Goal: Transaction & Acquisition: Purchase product/service

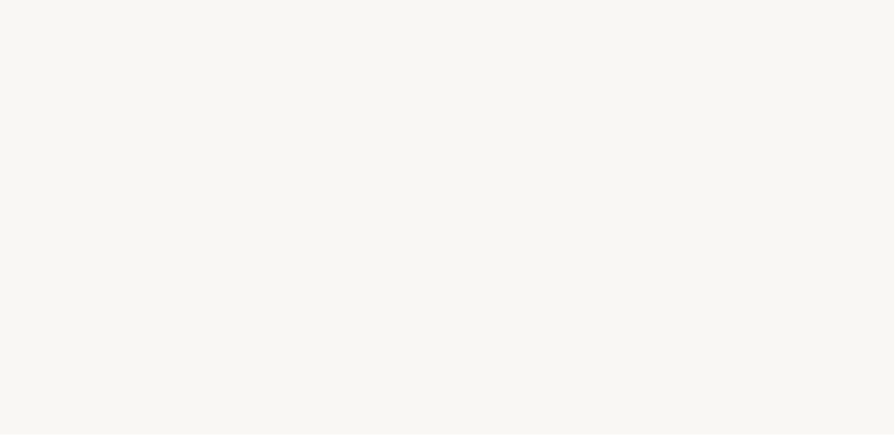
select select "ES"
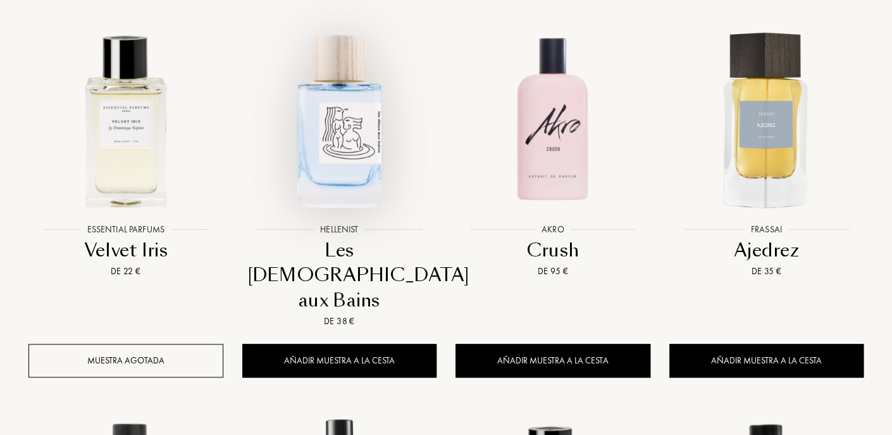
scroll to position [569, 0]
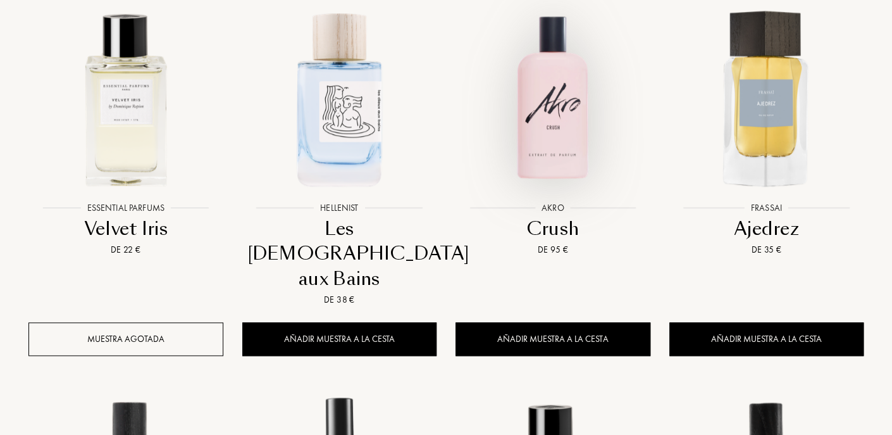
click at [549, 118] on img at bounding box center [553, 98] width 192 height 192
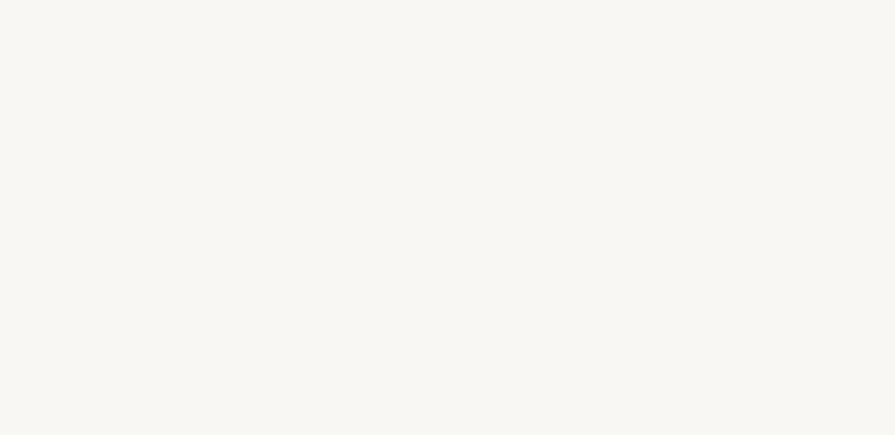
select select "ES"
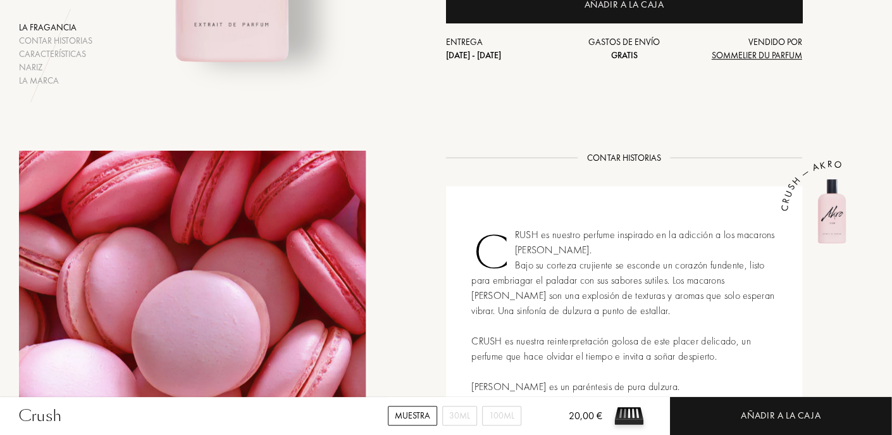
scroll to position [380, 0]
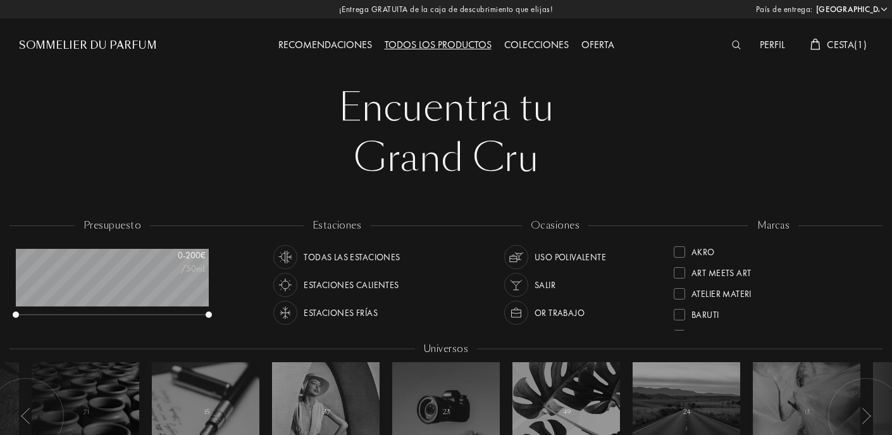
select select "ES"
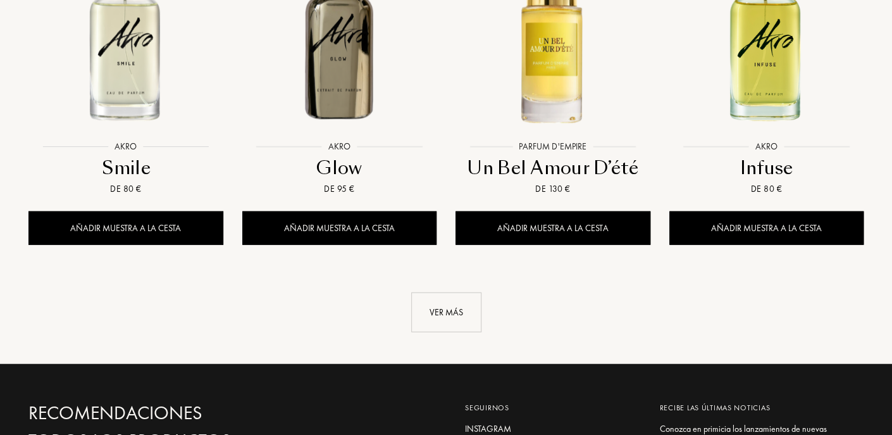
scroll to position [1455, 0]
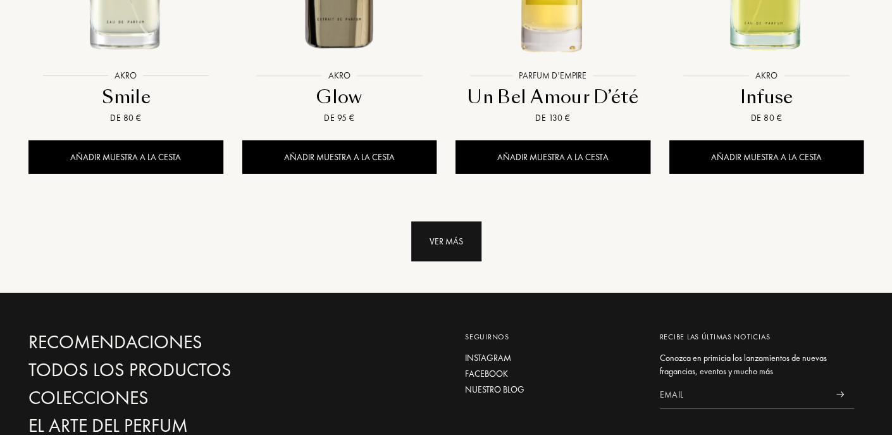
click at [452, 221] on div "Ver más" at bounding box center [446, 241] width 70 height 40
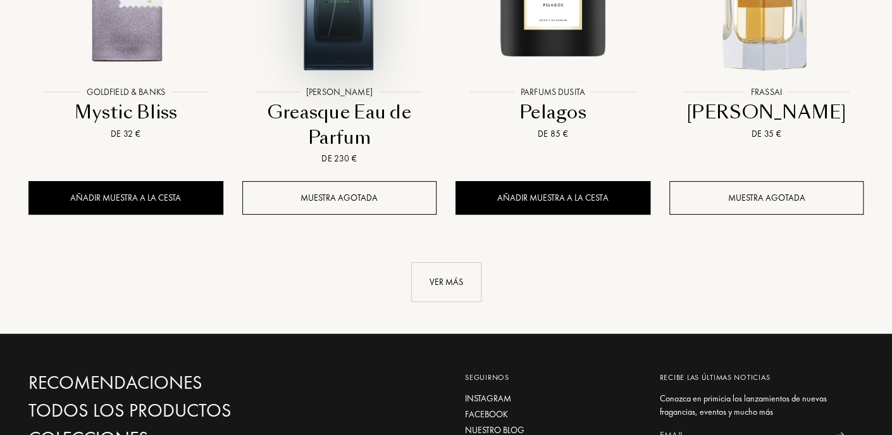
scroll to position [2468, 0]
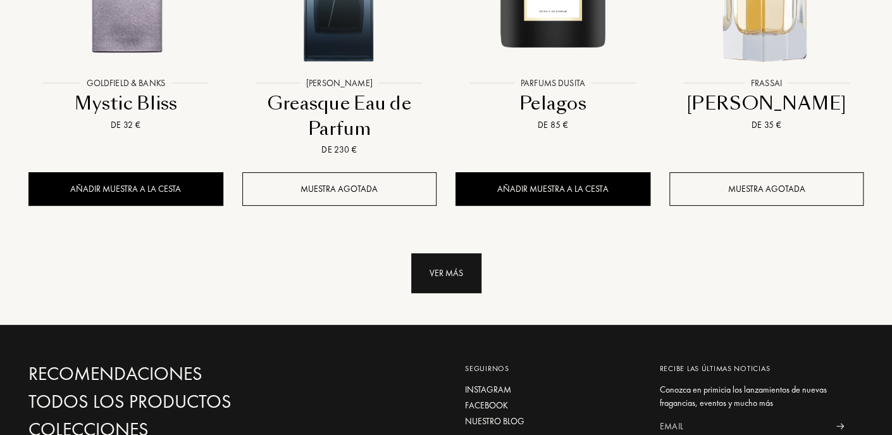
click at [433, 253] on div "Ver más" at bounding box center [446, 273] width 70 height 40
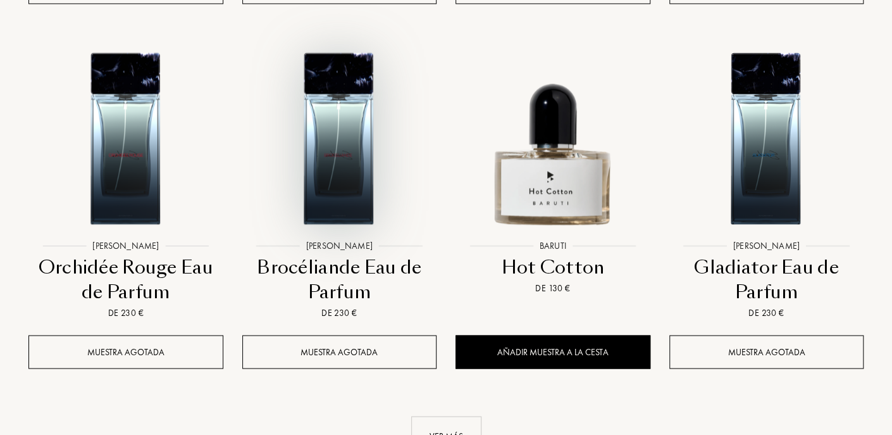
scroll to position [3417, 0]
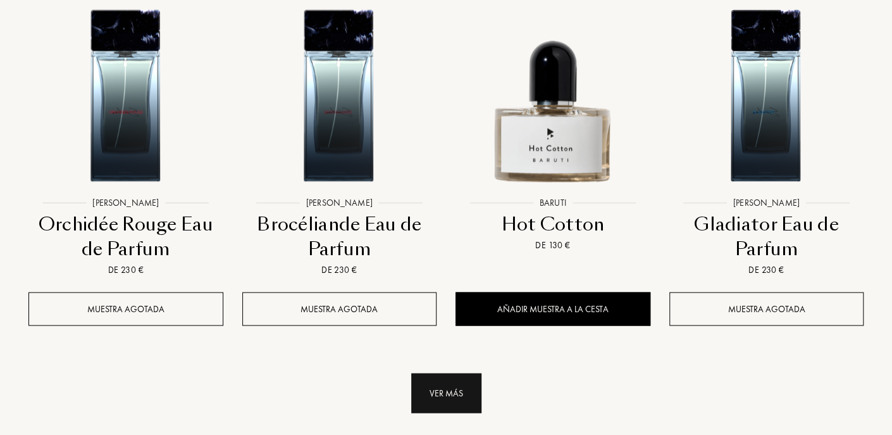
click at [447, 373] on div "Ver más" at bounding box center [446, 393] width 70 height 40
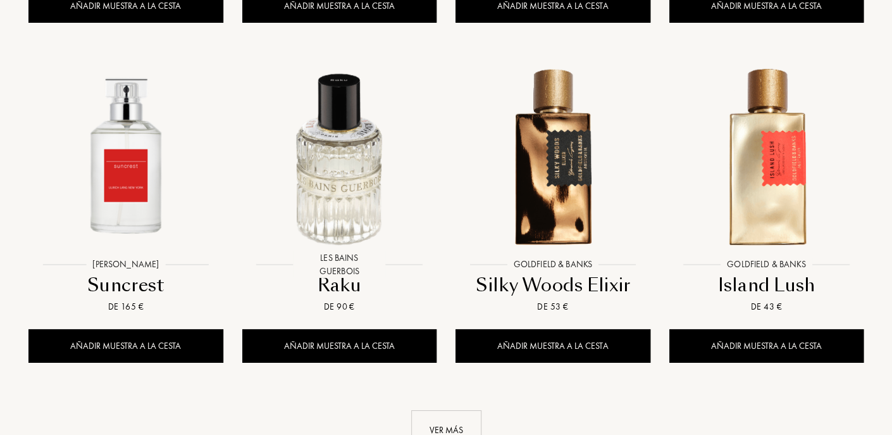
scroll to position [4429, 0]
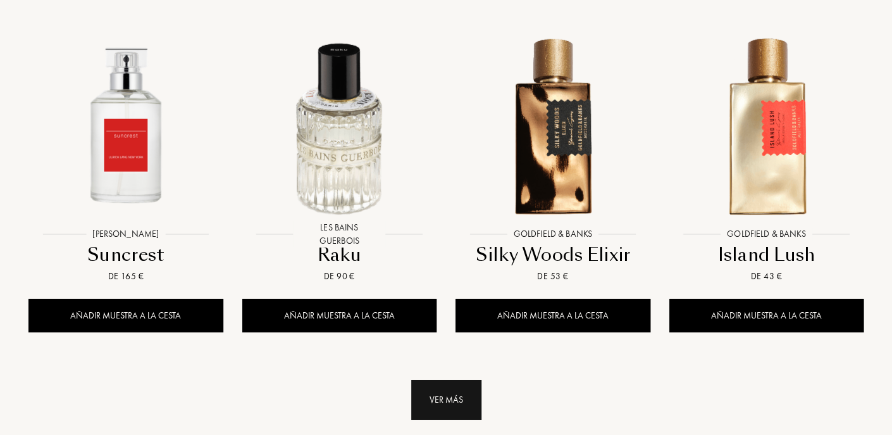
click at [443, 380] on div "Ver más" at bounding box center [446, 400] width 70 height 40
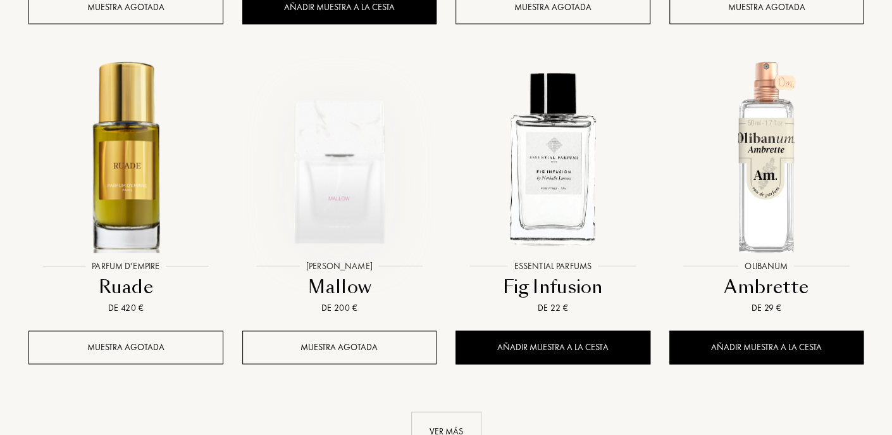
scroll to position [5505, 0]
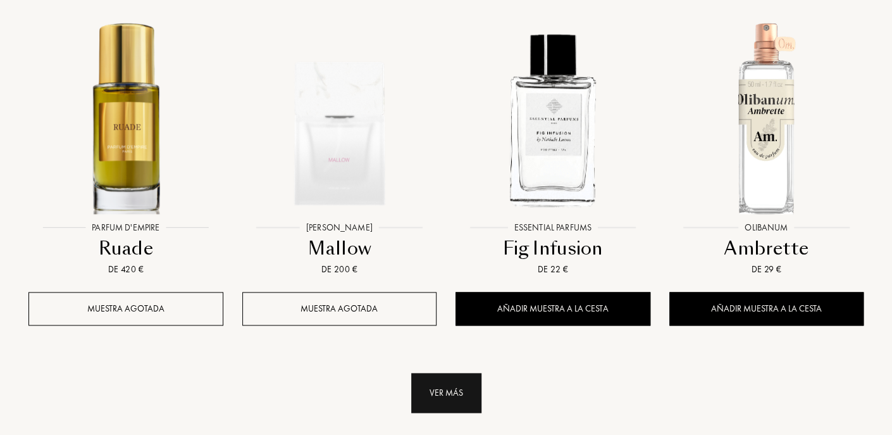
click at [444, 373] on div "Ver más" at bounding box center [446, 393] width 70 height 40
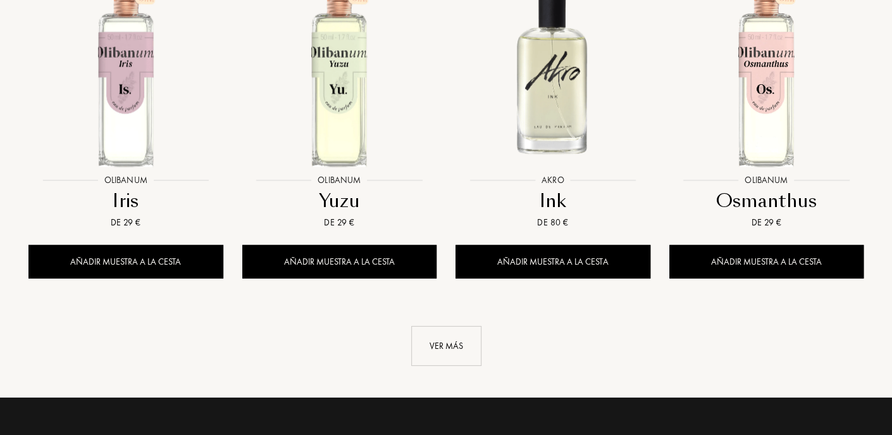
scroll to position [6580, 0]
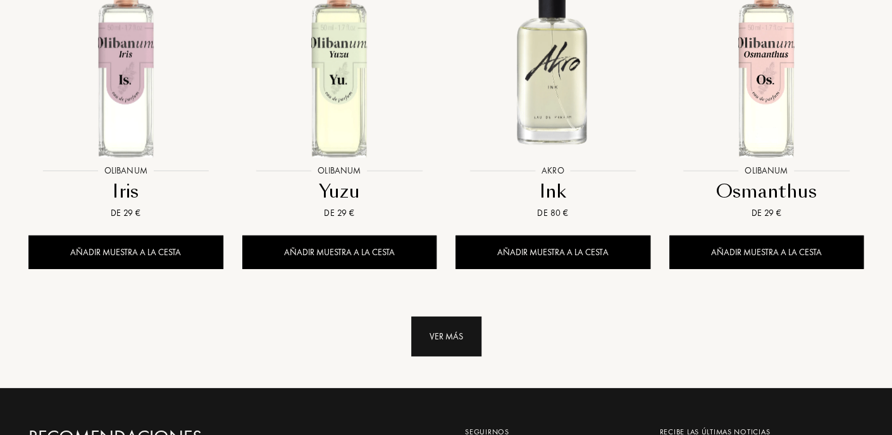
click at [457, 316] on div "Ver más" at bounding box center [446, 336] width 70 height 40
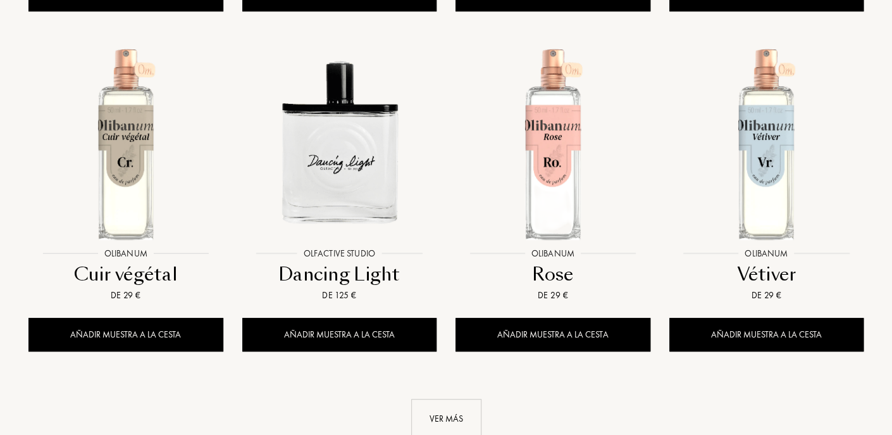
scroll to position [7593, 0]
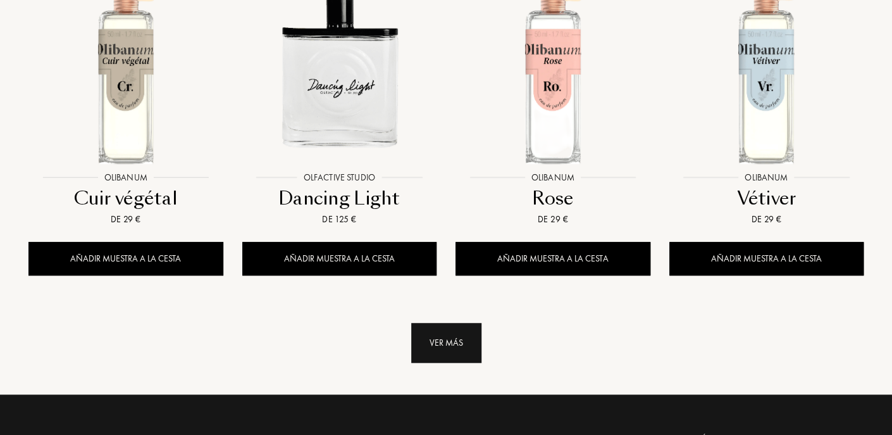
click at [434, 323] on div "Ver más" at bounding box center [446, 343] width 70 height 40
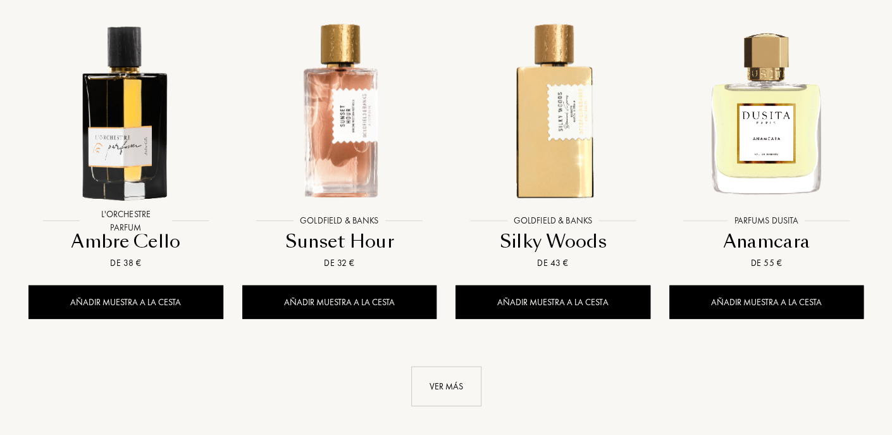
scroll to position [8668, 0]
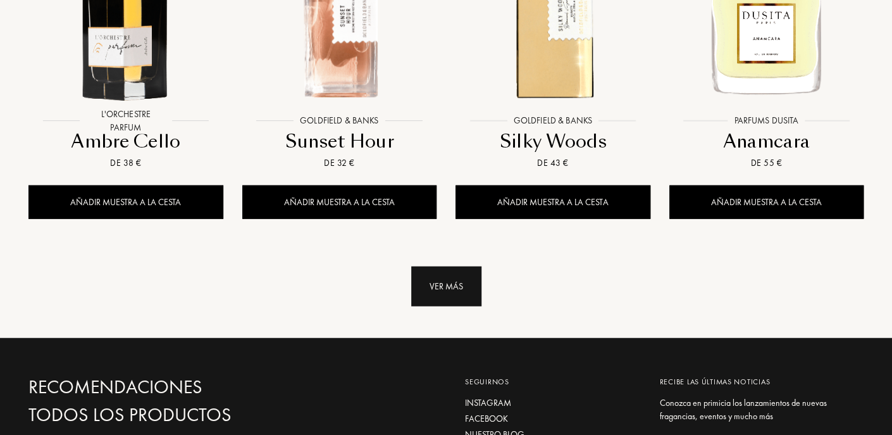
click at [422, 266] on div "Ver más" at bounding box center [446, 286] width 70 height 40
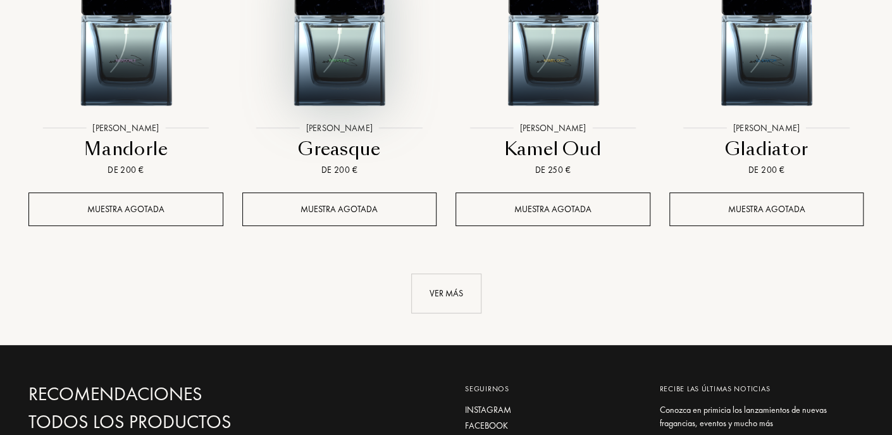
scroll to position [9681, 0]
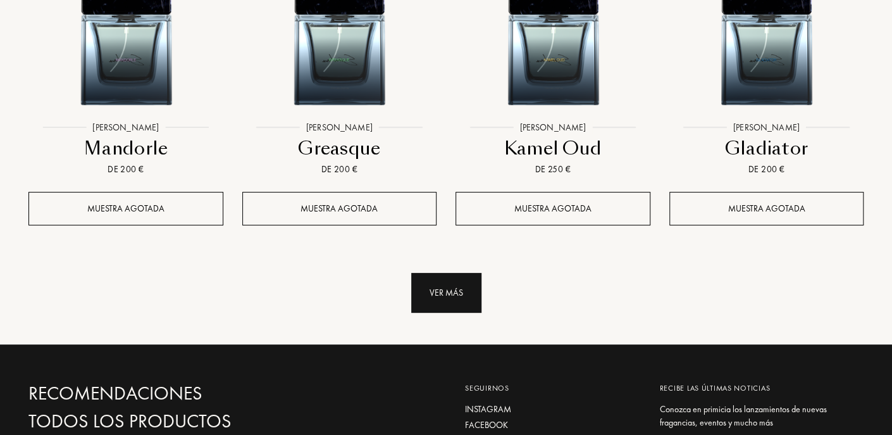
click at [442, 273] on div "Ver más" at bounding box center [446, 293] width 70 height 40
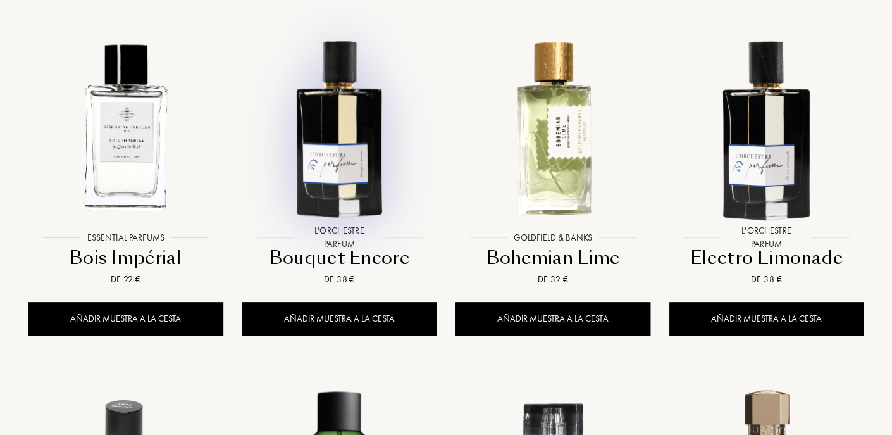
scroll to position [10313, 0]
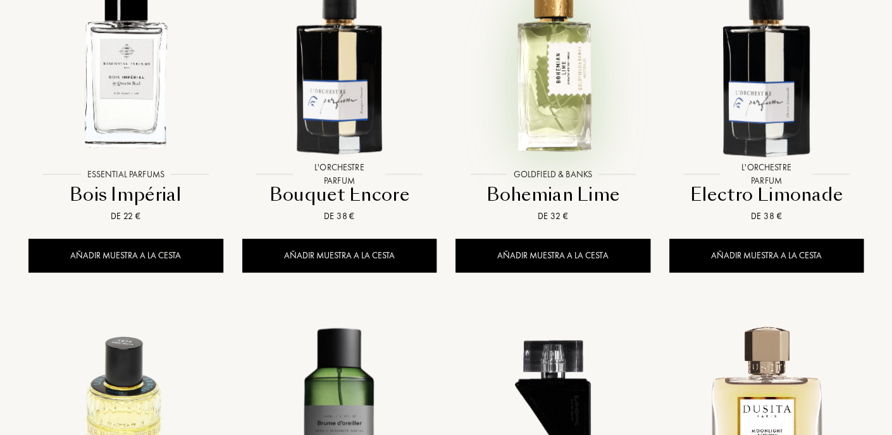
click at [548, 85] on img at bounding box center [553, 64] width 192 height 192
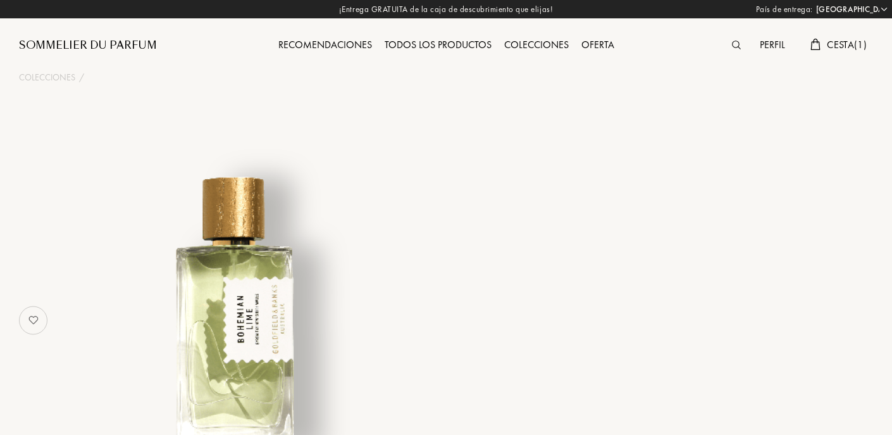
select select "ES"
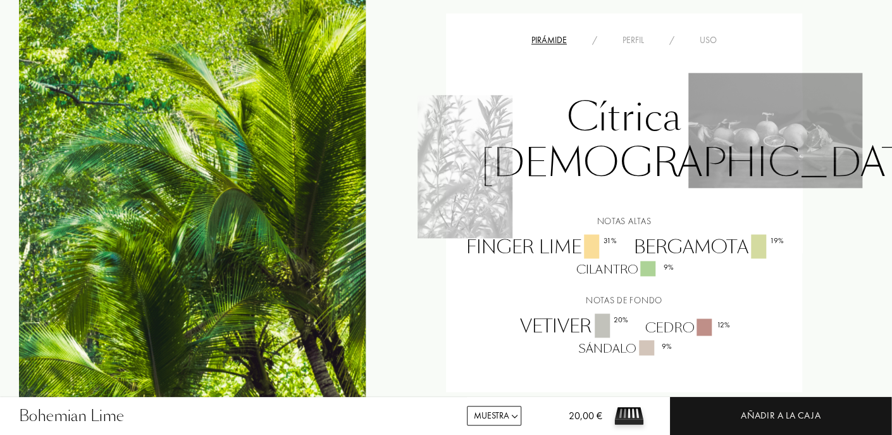
scroll to position [823, 0]
